Goal: Transaction & Acquisition: Purchase product/service

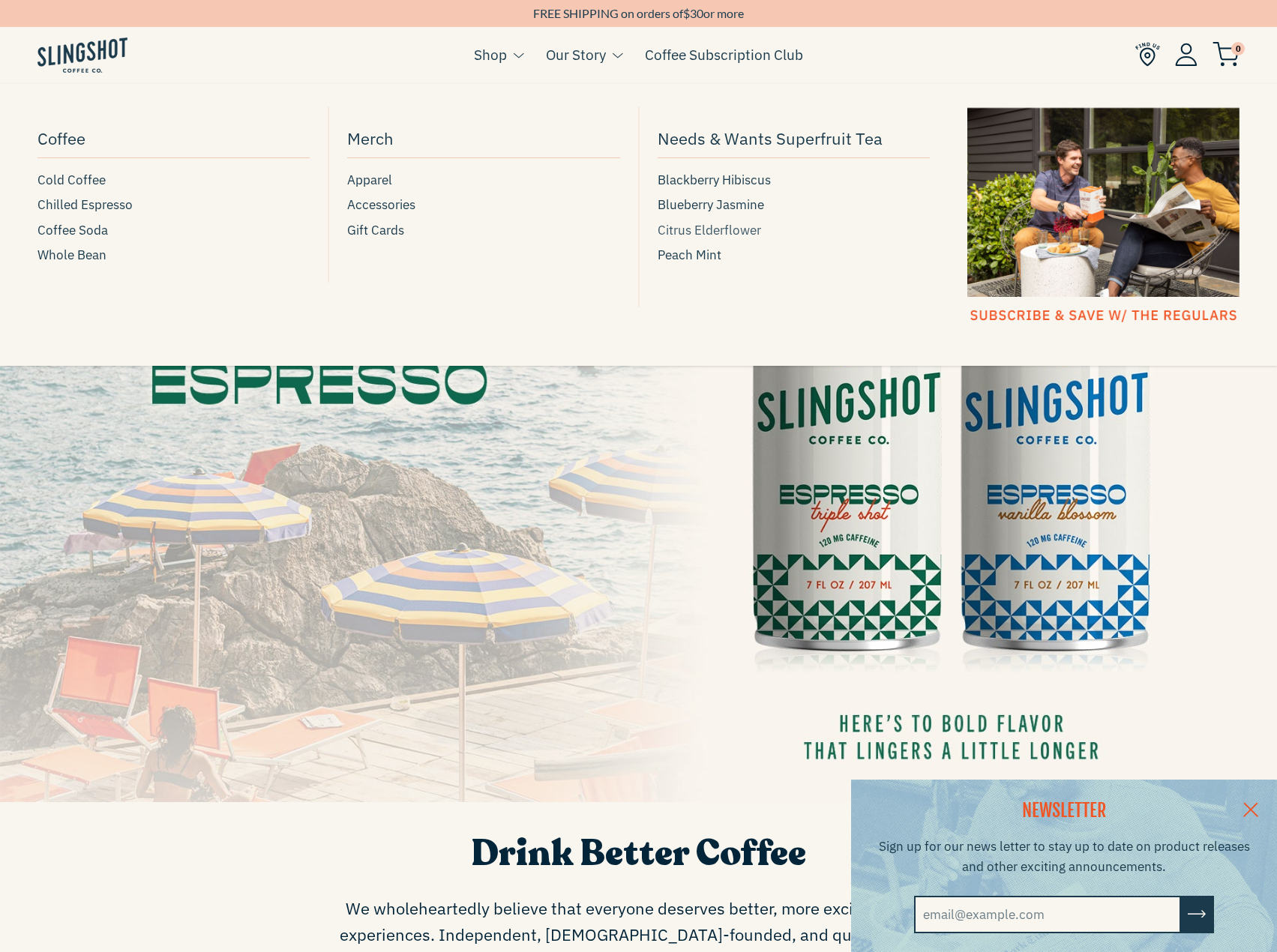
click at [722, 227] on span "Citrus Elderflower" at bounding box center [709, 231] width 103 height 20
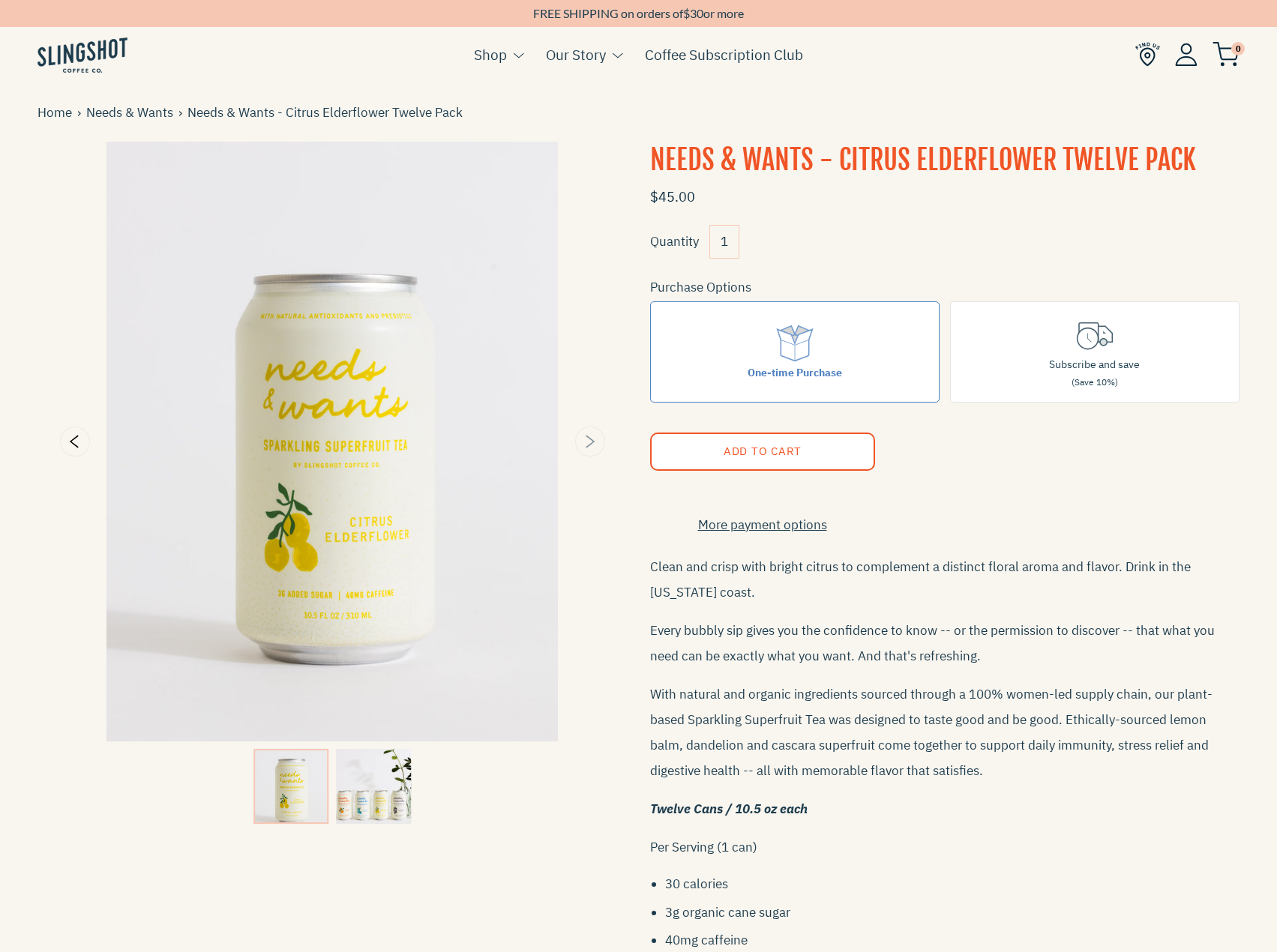
click at [588, 447] on icon "Next" at bounding box center [590, 442] width 9 height 13
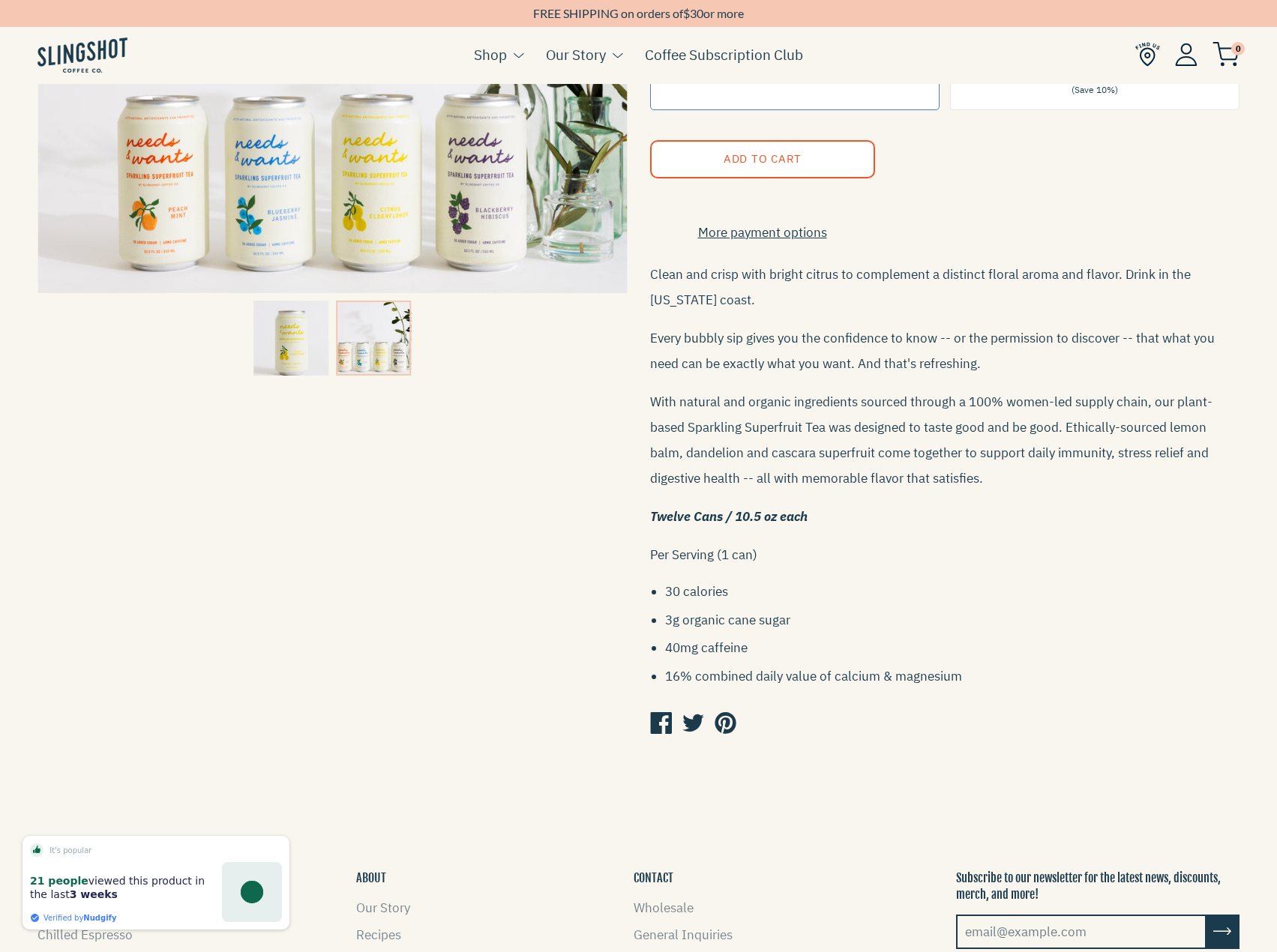
scroll to position [500, 0]
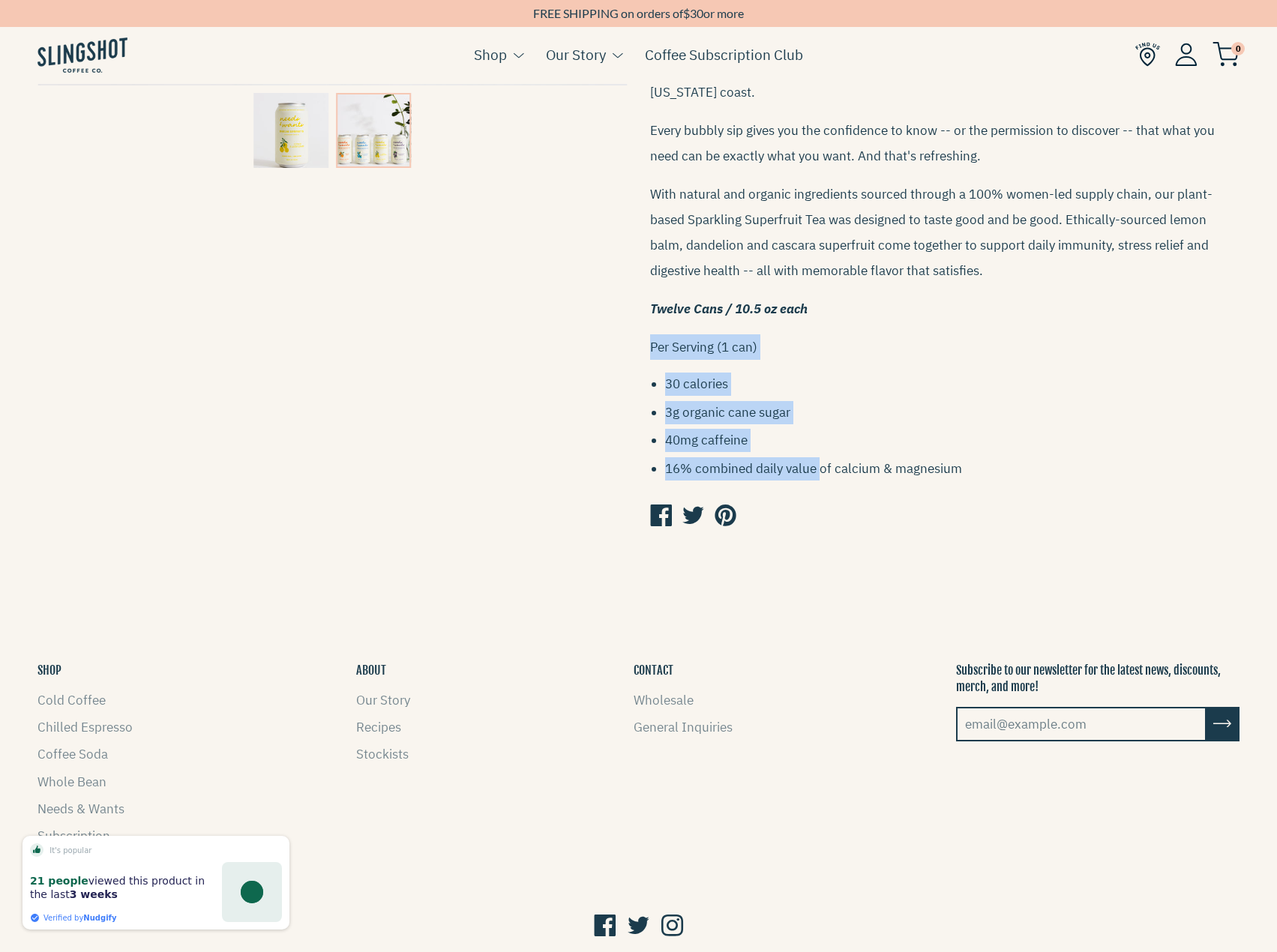
drag, startPoint x: 821, startPoint y: 485, endPoint x: 668, endPoint y: 352, distance: 202.7
click at [650, 351] on div "Clean and crisp with bright citrus to complement a distinct floral aroma and fl…" at bounding box center [945, 266] width 590 height 426
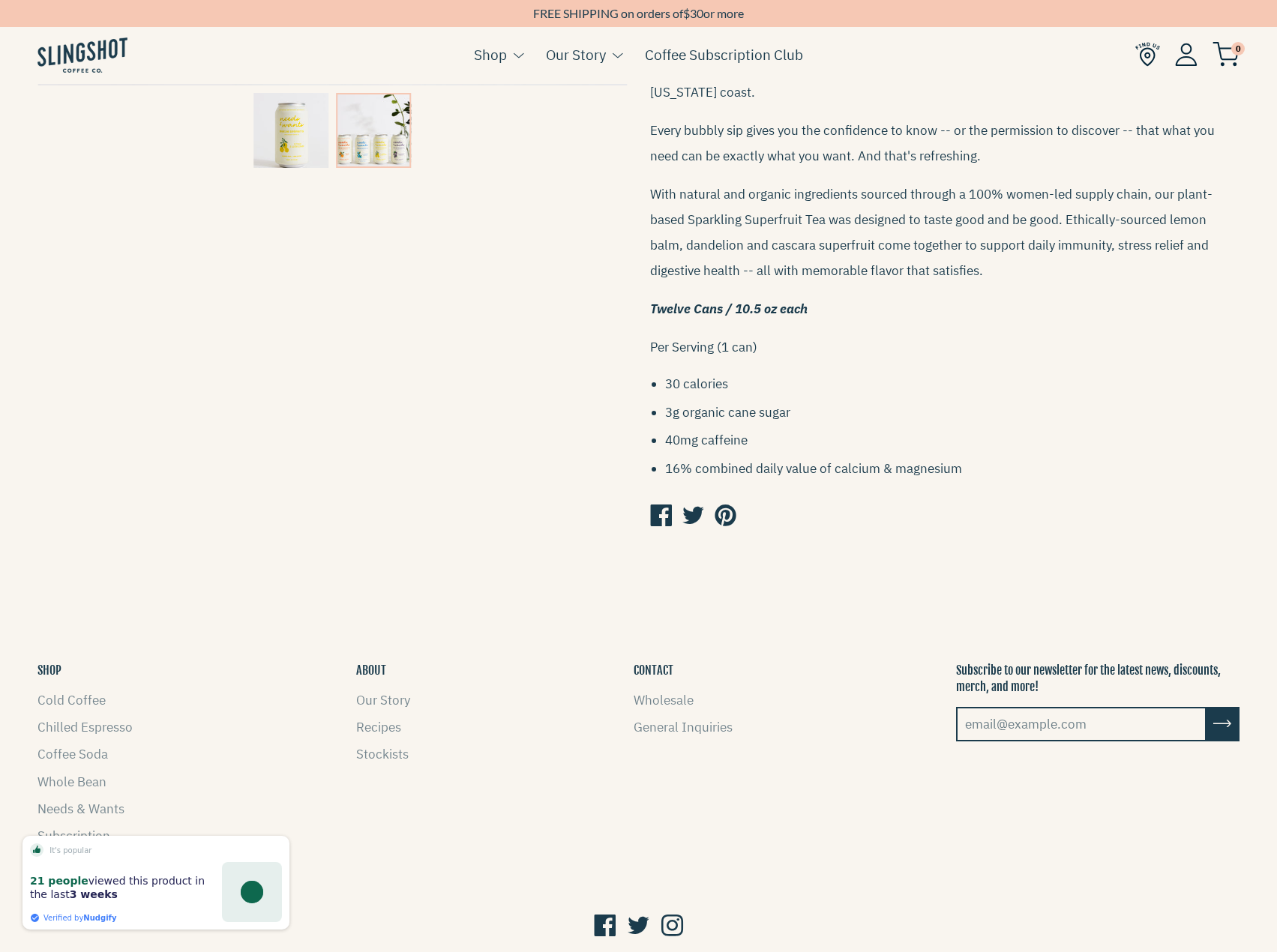
click at [1190, 465] on ul "30 calories 3g organic cane sugar 40mg caffeine 16% combined daily value of cal…" at bounding box center [953, 426] width 575 height 108
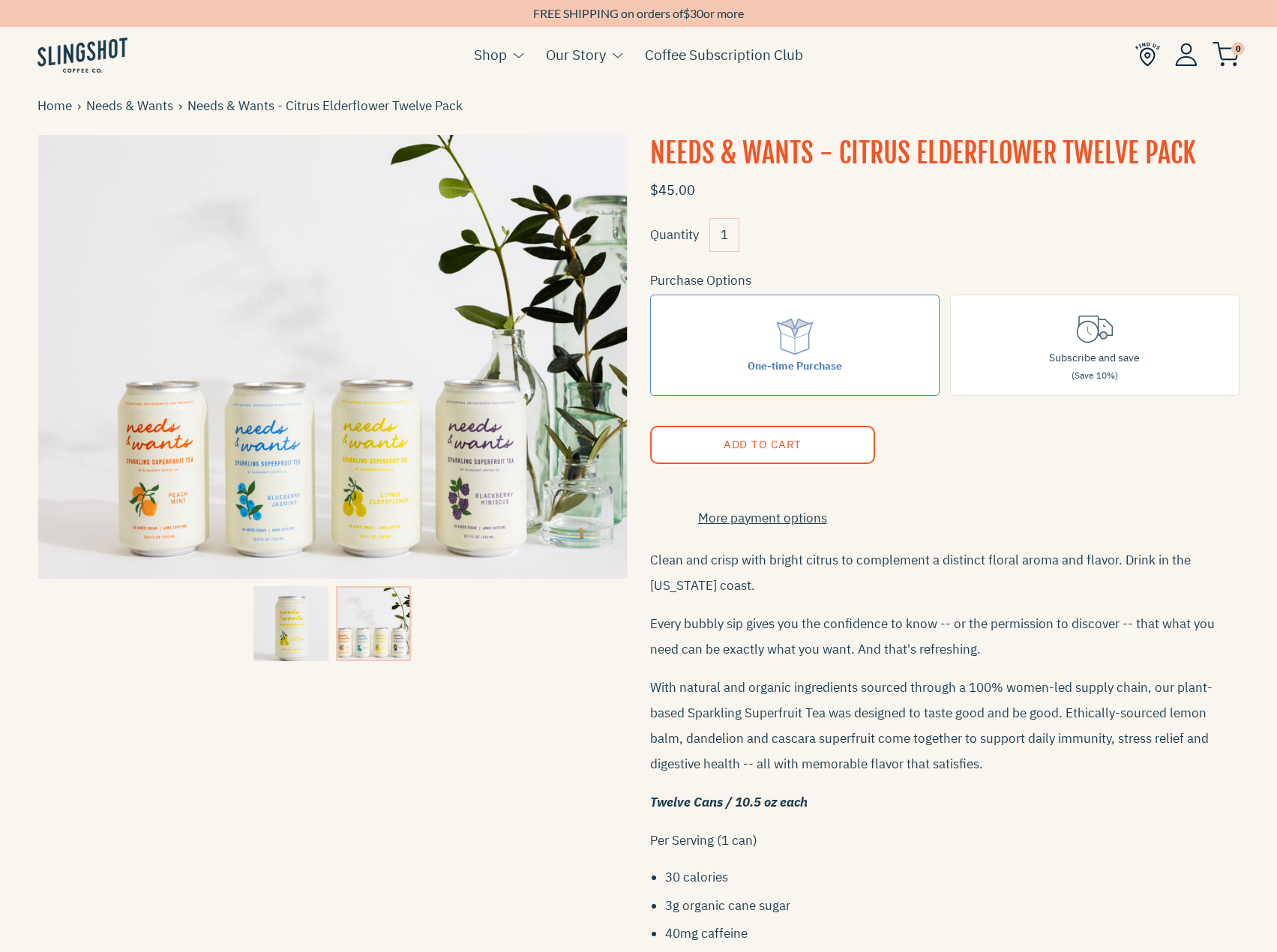
scroll to position [0, 0]
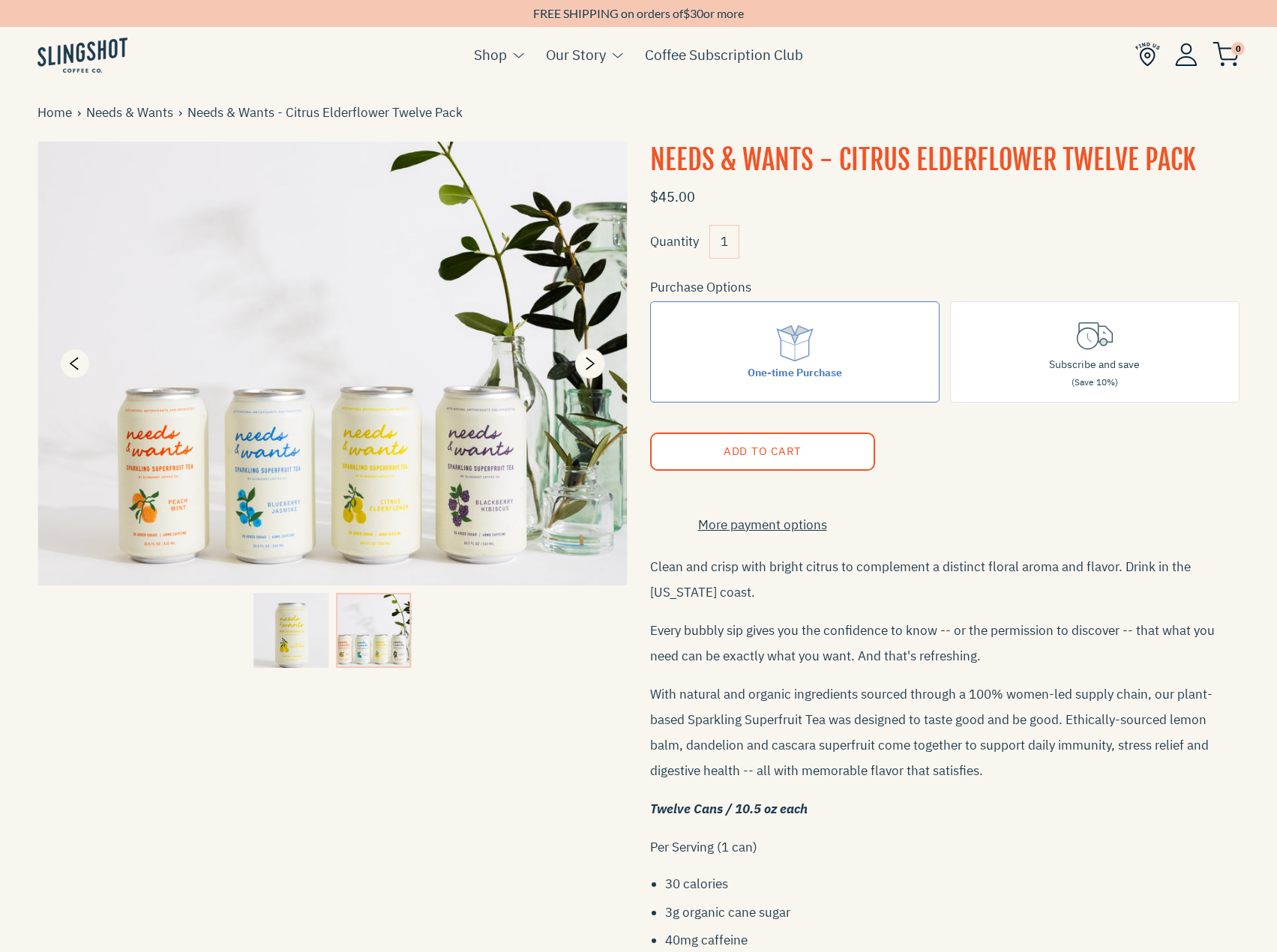
click at [361, 543] on img at bounding box center [333, 363] width 590 height 444
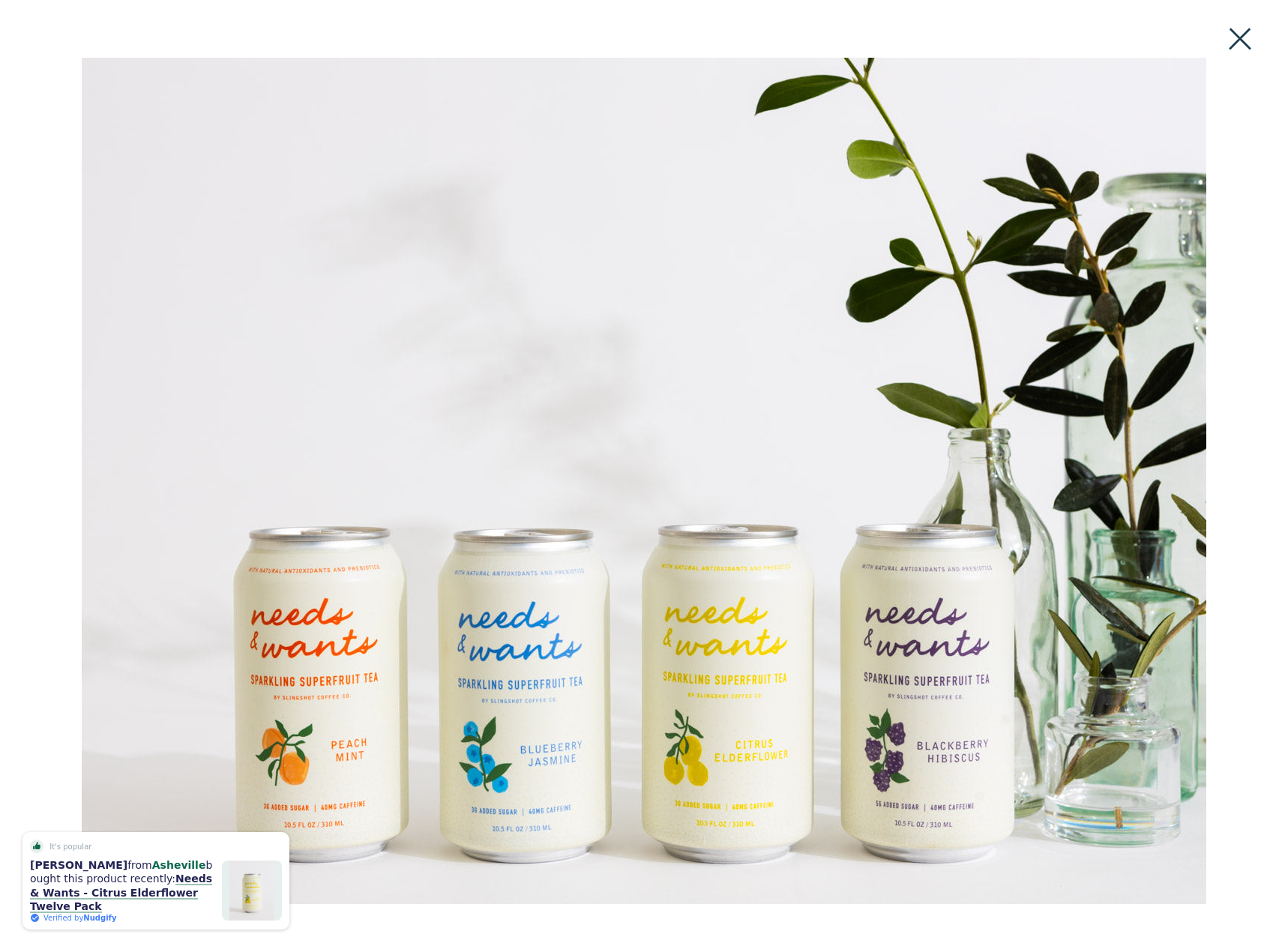
click at [1245, 47] on button at bounding box center [1240, 39] width 33 height 33
